Goal: Feedback & Contribution: Leave review/rating

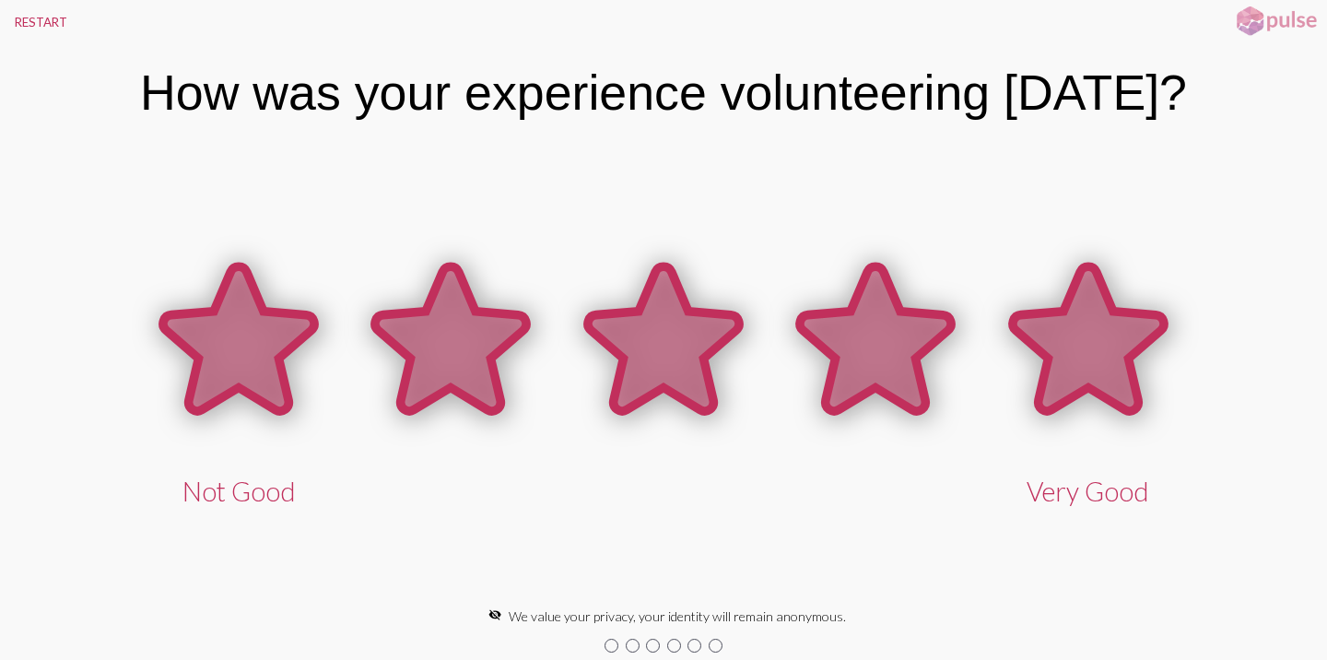
click at [1031, 369] on icon at bounding box center [1088, 341] width 212 height 212
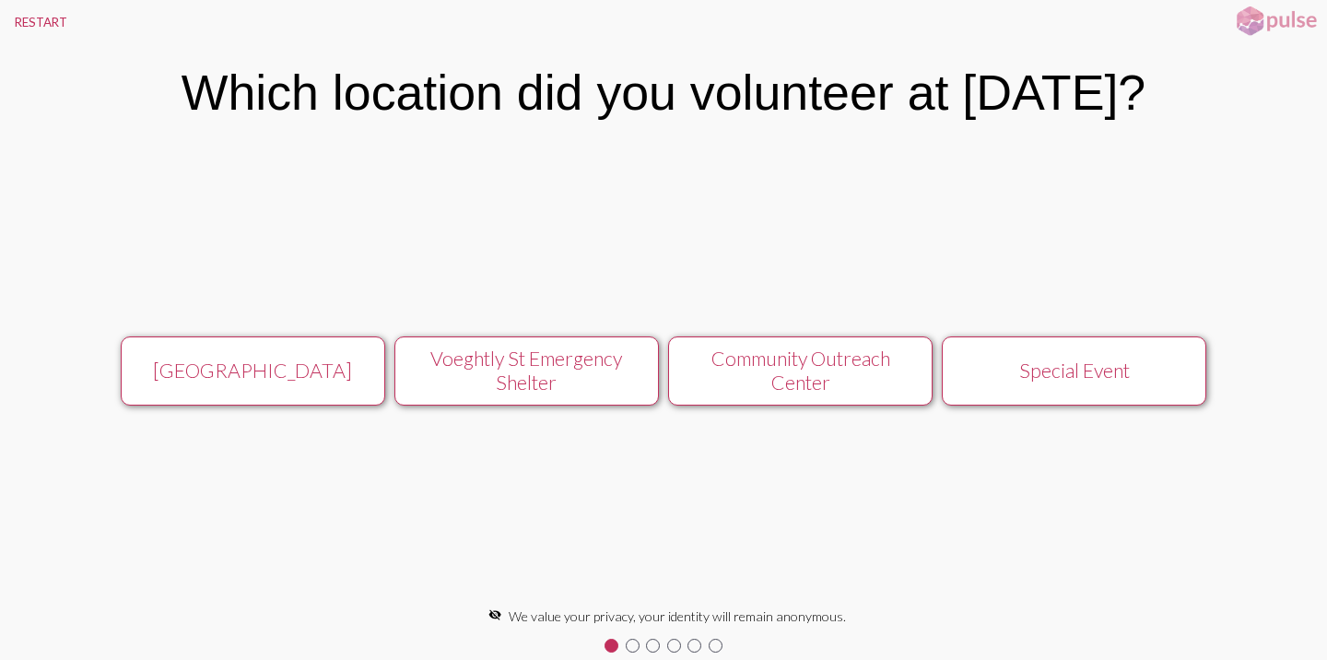
click at [613, 381] on div "Voeghtly St Emergency Shelter" at bounding box center [527, 370] width 236 height 48
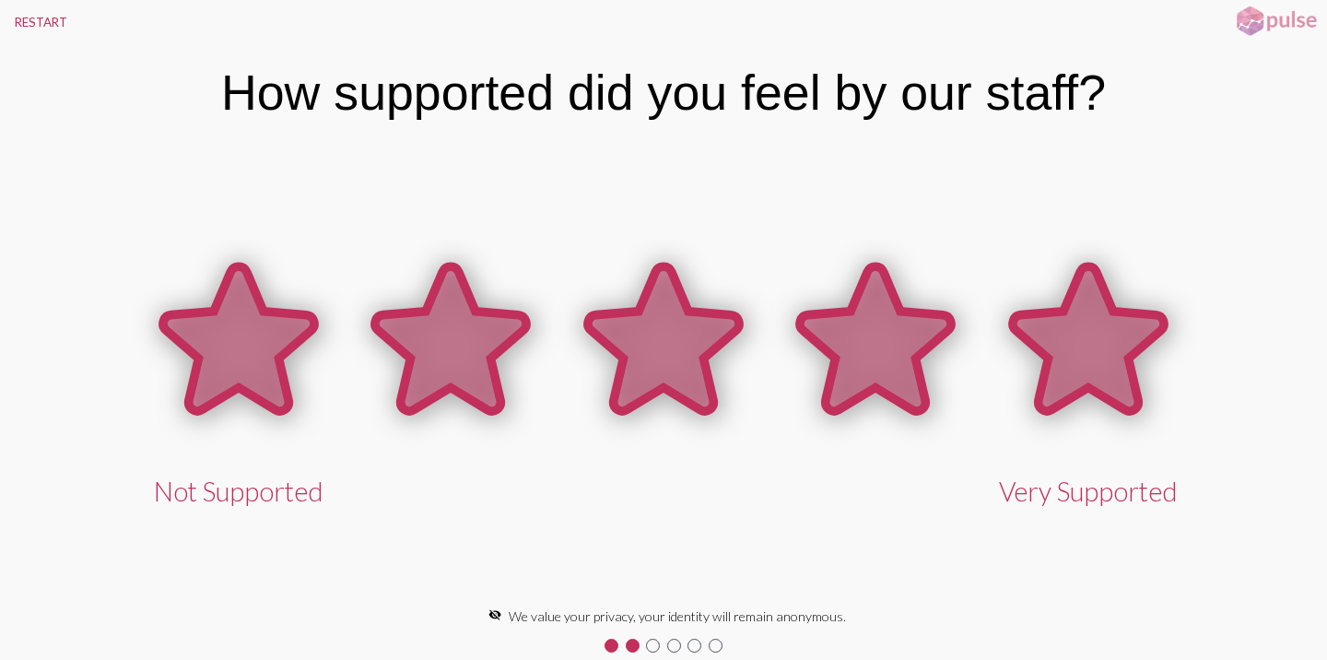
click at [1093, 344] on icon at bounding box center [1088, 338] width 151 height 145
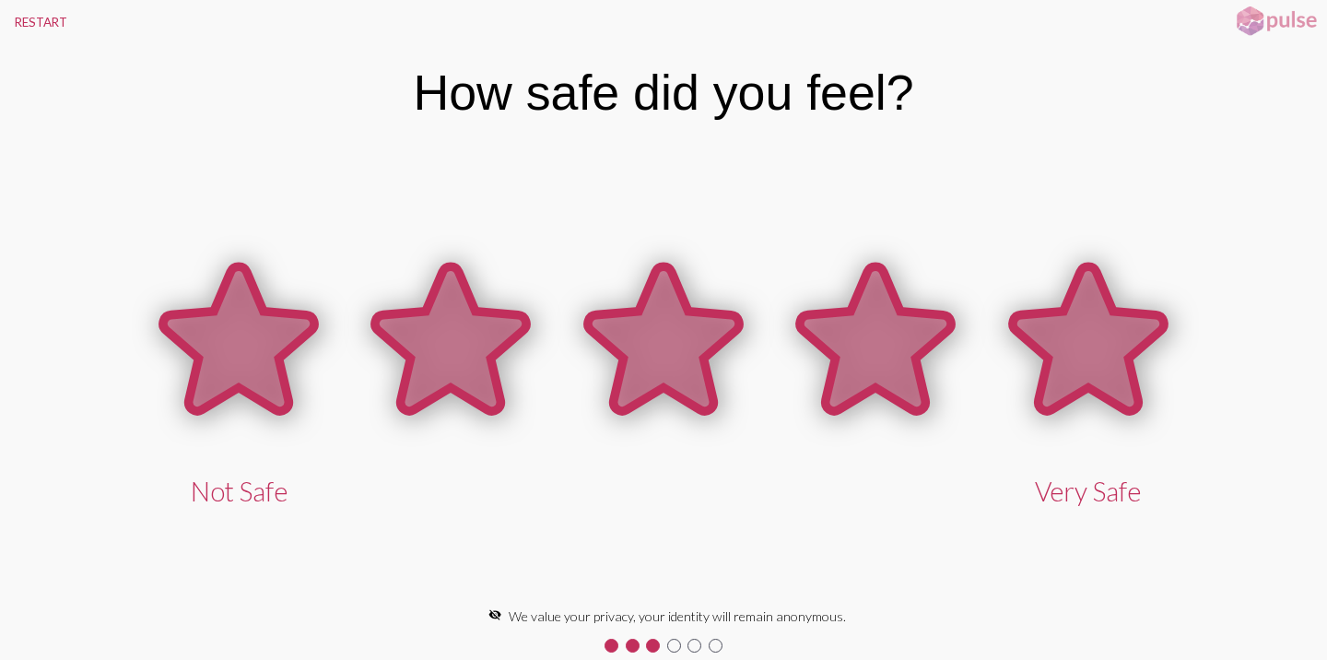
click at [1093, 344] on icon at bounding box center [1088, 338] width 151 height 145
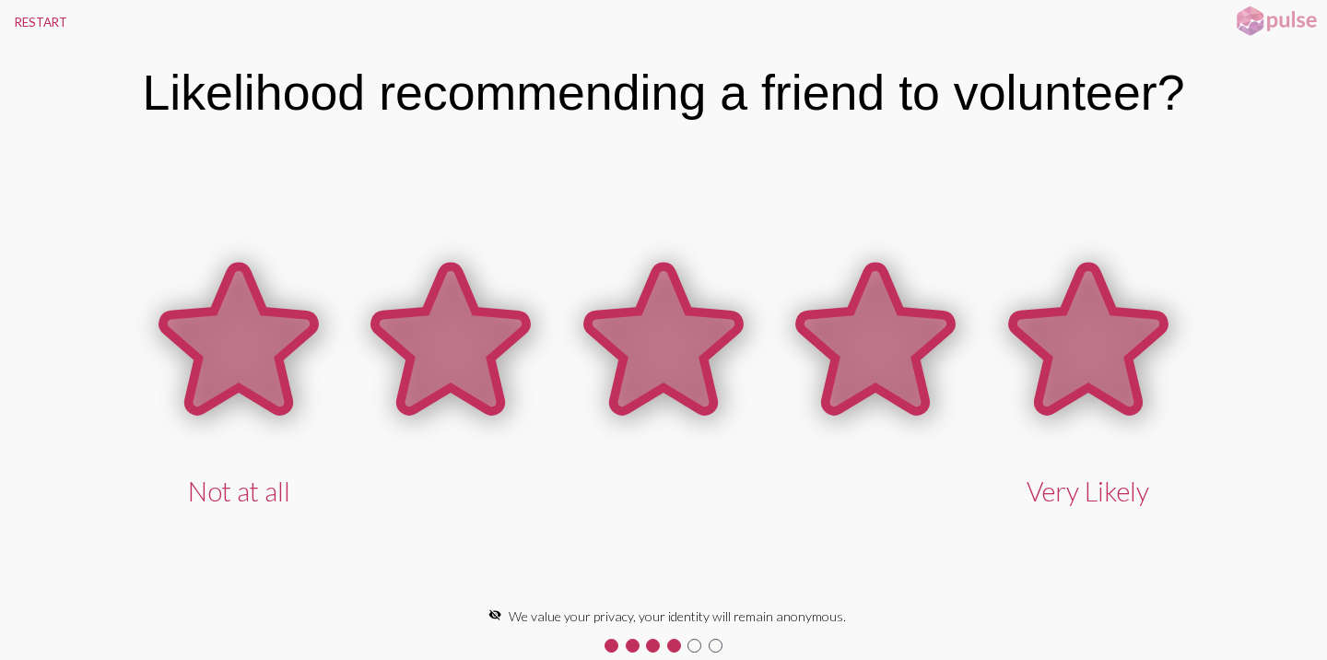
click at [1093, 344] on icon at bounding box center [1088, 338] width 151 height 145
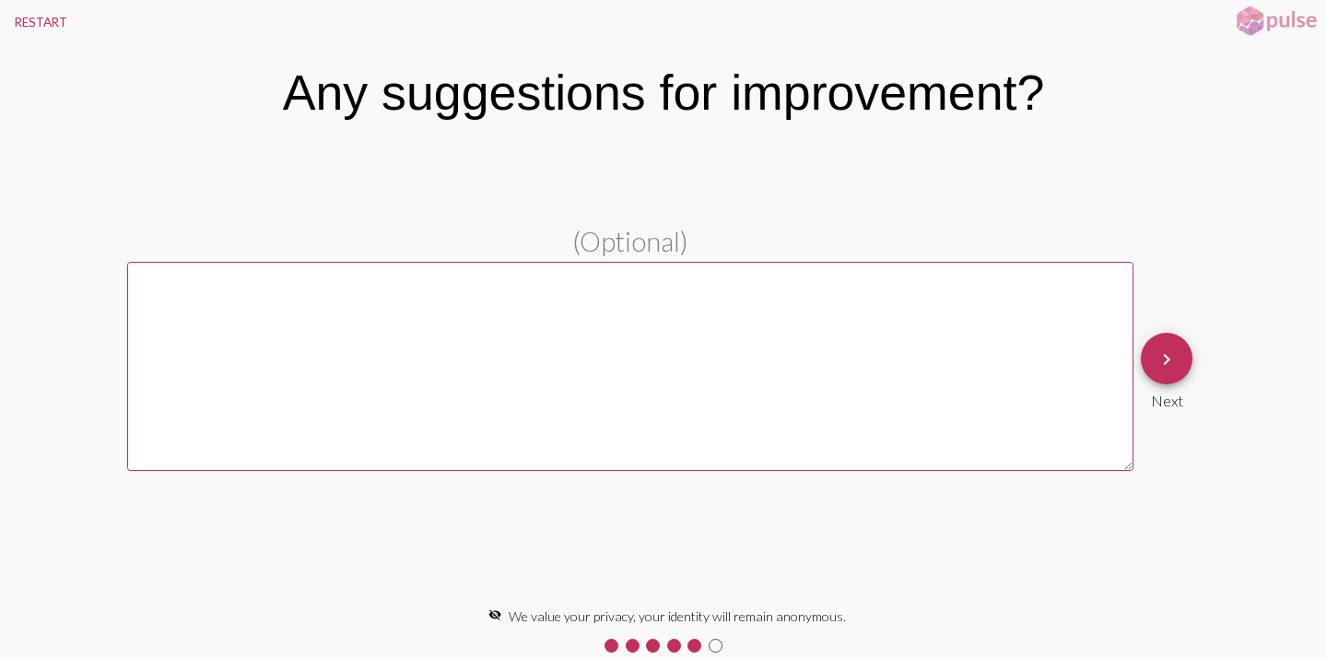
click at [867, 298] on textarea at bounding box center [630, 366] width 1006 height 209
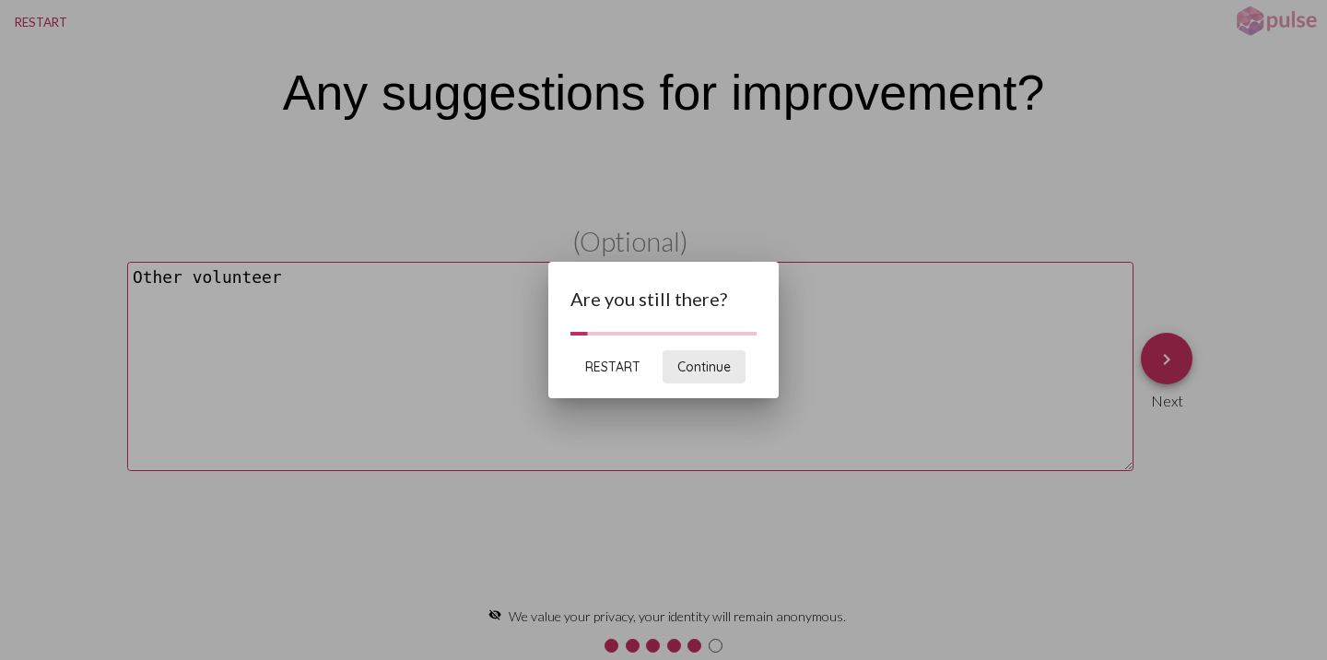
click at [690, 367] on span "Continue" at bounding box center [703, 366] width 53 height 17
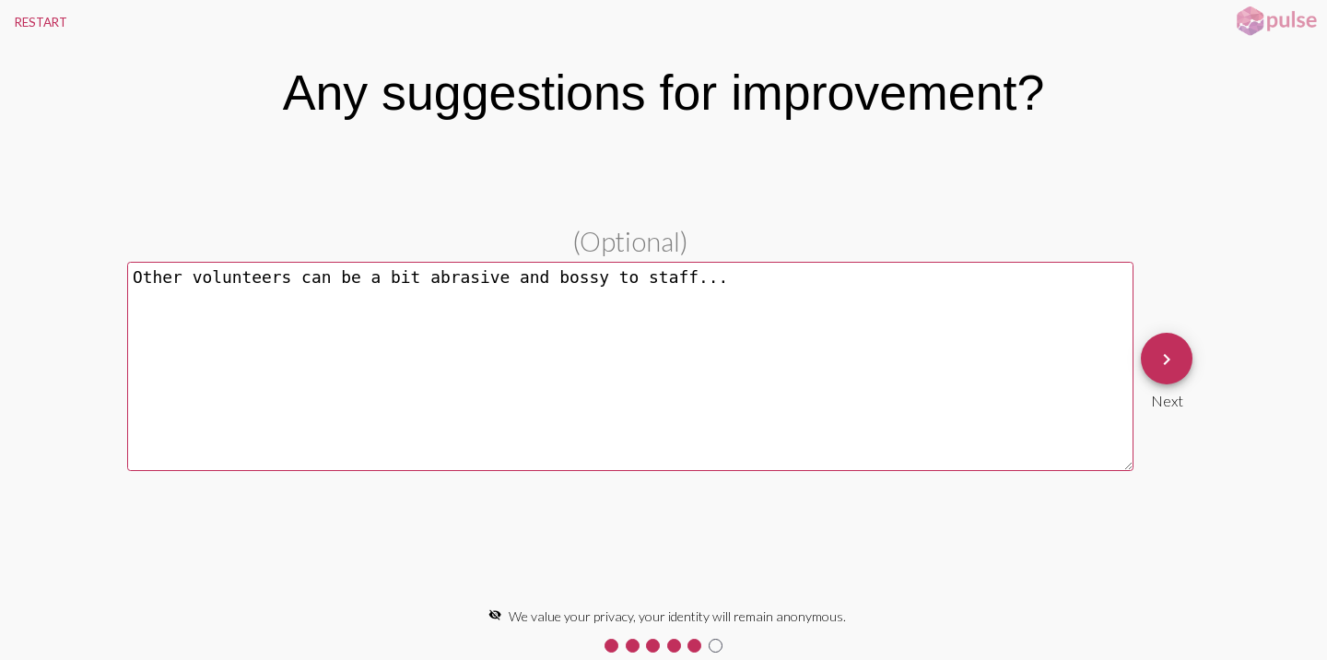
type textarea "Other volunteers can be a bit abrasive and bossy to staff..."
click at [1166, 366] on mat-icon "keyboard_arrow_right" at bounding box center [1166, 359] width 22 height 22
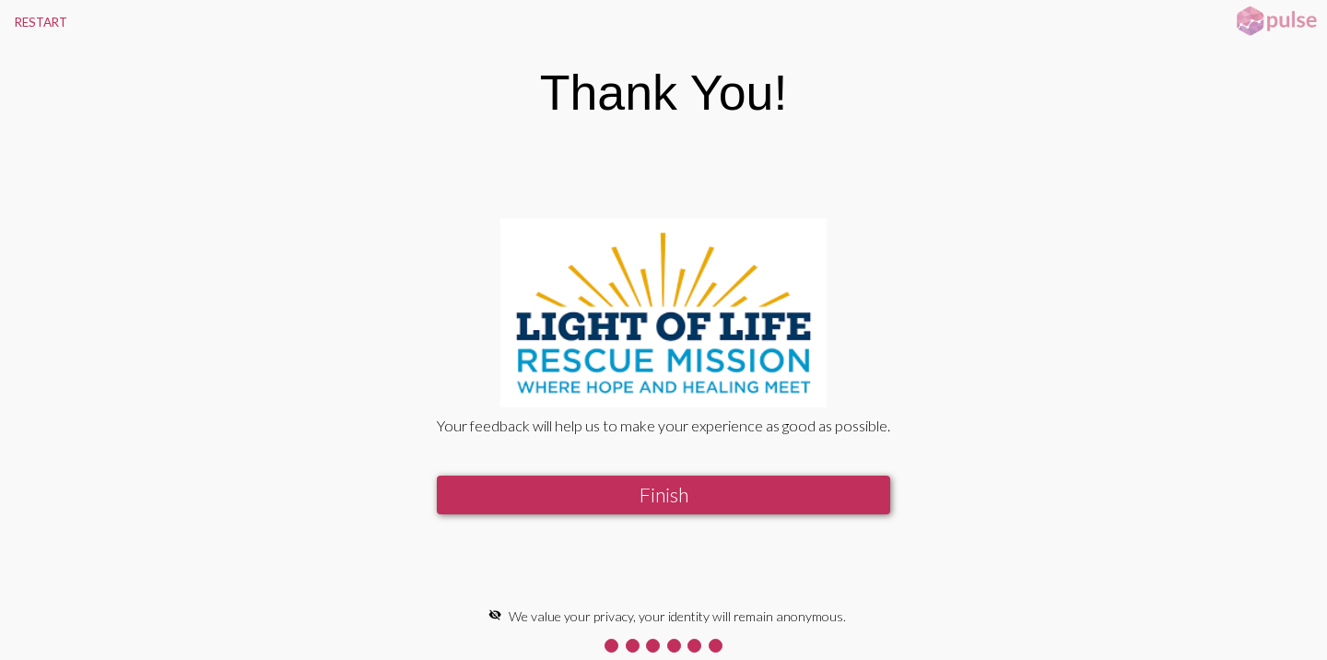
click at [767, 495] on button "Finish" at bounding box center [663, 494] width 453 height 39
